Goal: Information Seeking & Learning: Learn about a topic

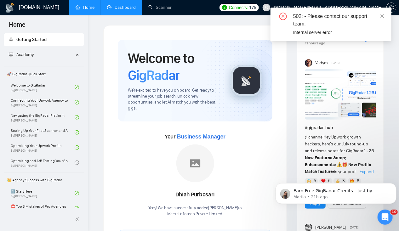
click at [123, 10] on link "Dashboard" at bounding box center [121, 7] width 29 height 5
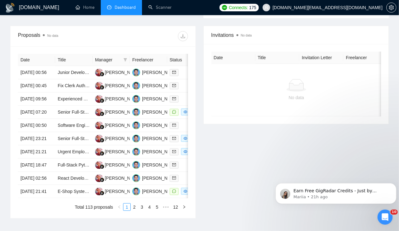
scroll to position [220, 0]
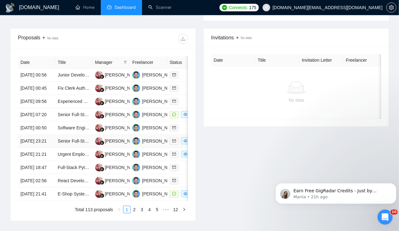
click at [28, 148] on td "[DATE] 23:21" at bounding box center [36, 141] width 37 height 13
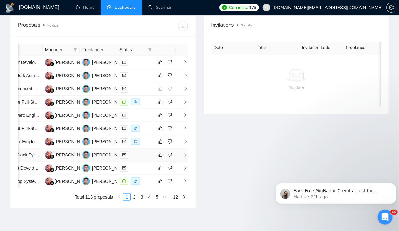
scroll to position [0, 0]
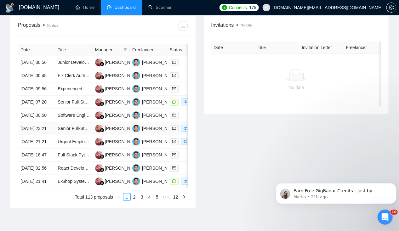
click at [36, 135] on td "[DATE] 23:21" at bounding box center [36, 128] width 37 height 13
click at [31, 122] on td "[DATE] 00:50" at bounding box center [36, 115] width 37 height 13
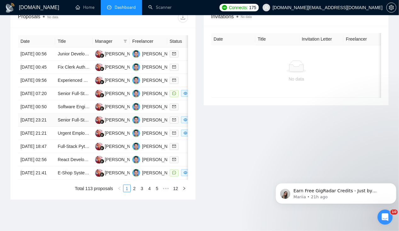
scroll to position [240, 0]
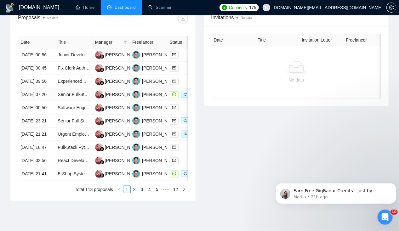
click at [32, 100] on td "[DATE] 07:20" at bounding box center [36, 94] width 37 height 13
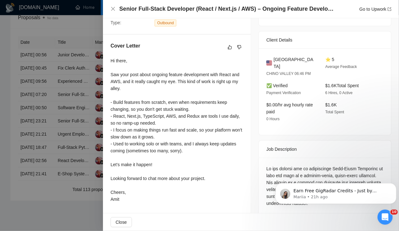
scroll to position [156, 0]
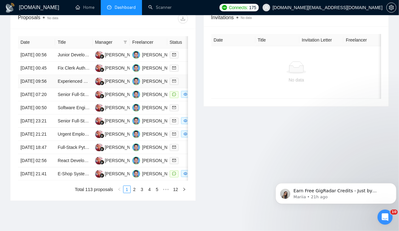
click at [34, 83] on td "[DATE] 09:56" at bounding box center [36, 81] width 37 height 13
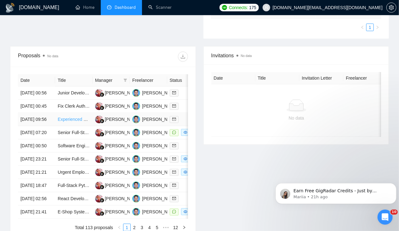
scroll to position [196, 0]
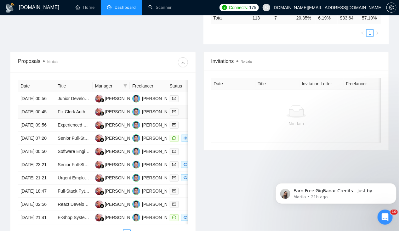
click at [36, 106] on td "[DATE] 00:45" at bounding box center [36, 112] width 37 height 13
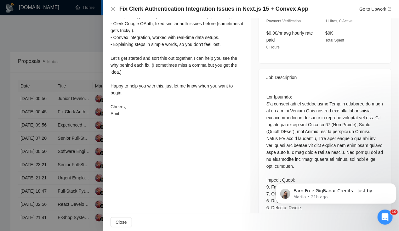
scroll to position [214, 0]
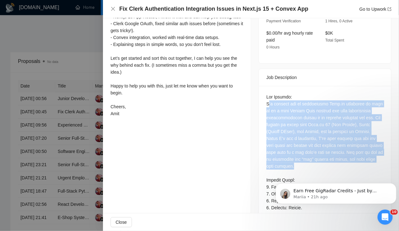
drag, startPoint x: 265, startPoint y: 94, endPoint x: 315, endPoint y: 157, distance: 80.3
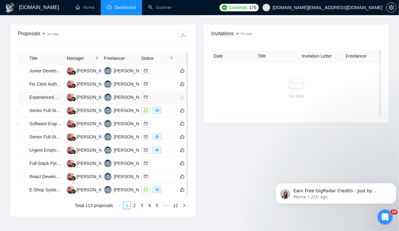
scroll to position [0, 0]
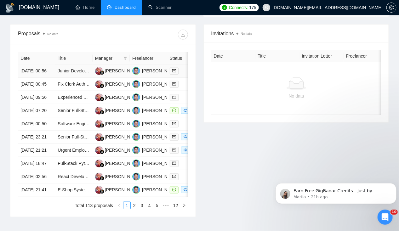
click at [35, 65] on td "[DATE] 00:56" at bounding box center [36, 71] width 37 height 13
